Goal: Information Seeking & Learning: Stay updated

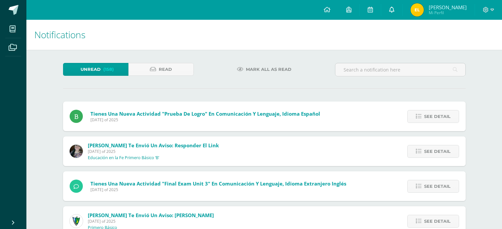
scroll to position [54, 0]
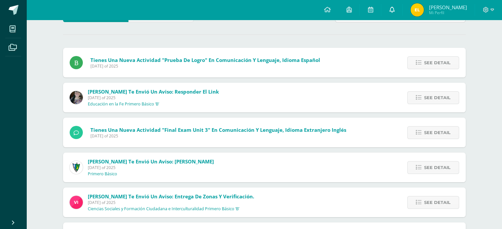
click at [400, 12] on link at bounding box center [391, 10] width 21 height 20
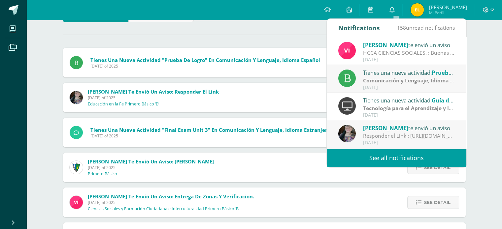
click at [397, 156] on link "See all notifications" at bounding box center [395, 158] width 139 height 18
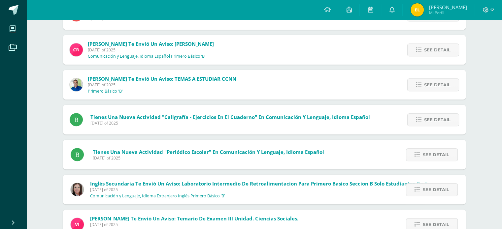
scroll to position [330, 0]
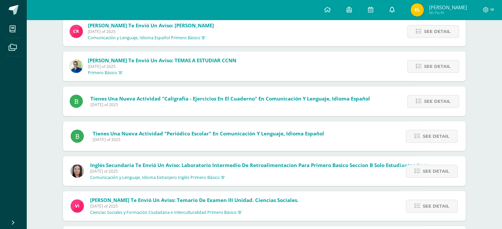
click at [391, 13] on link at bounding box center [391, 10] width 21 height 20
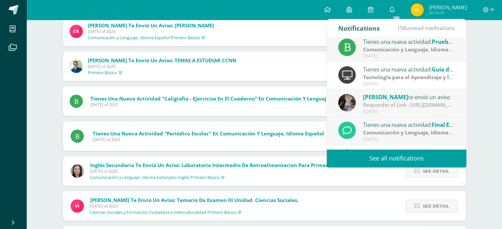
scroll to position [32, 0]
click at [434, 155] on link "See all notifications" at bounding box center [395, 158] width 139 height 18
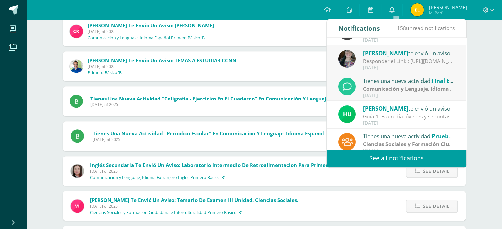
scroll to position [109, 0]
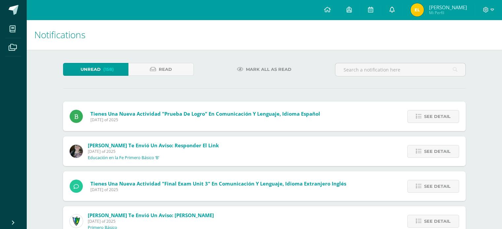
click at [399, 13] on link at bounding box center [391, 10] width 21 height 20
